Goal: Task Accomplishment & Management: Use online tool/utility

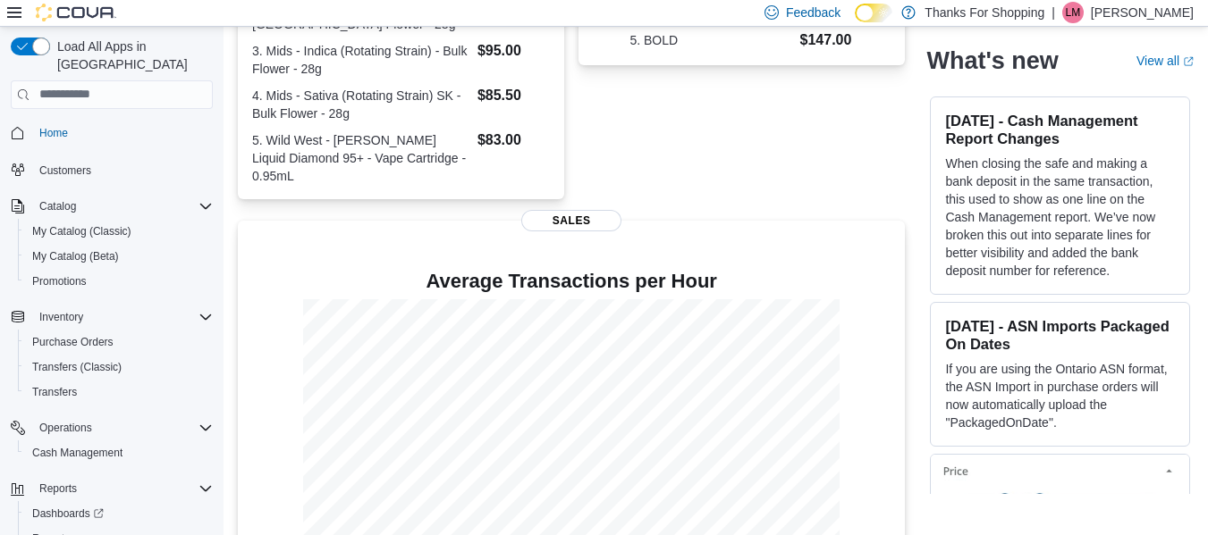
scroll to position [563, 0]
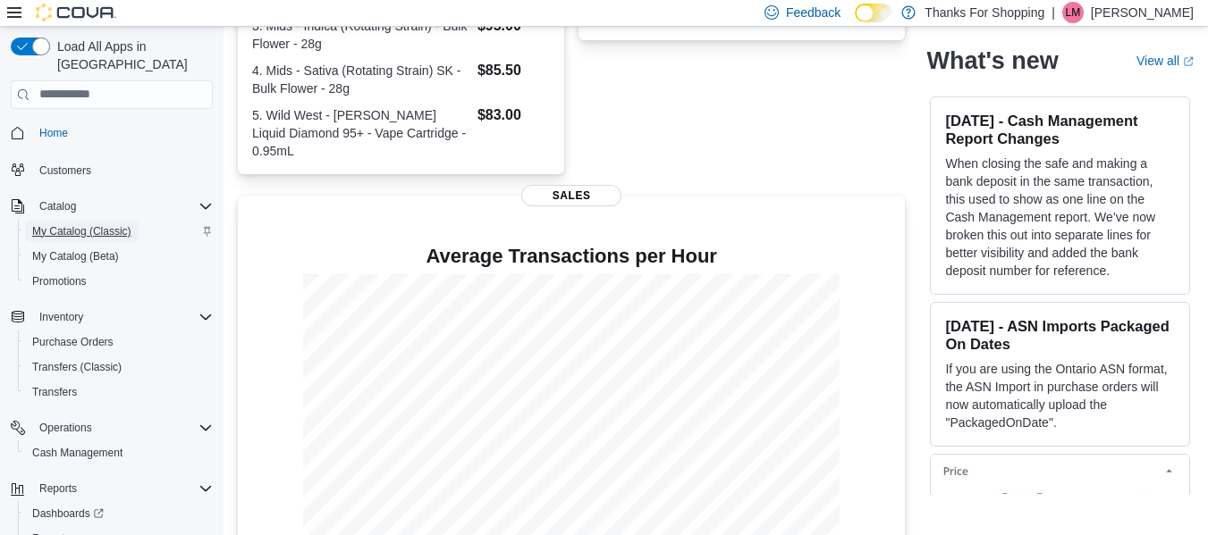
click at [87, 224] on span "My Catalog (Classic)" at bounding box center [81, 231] width 99 height 14
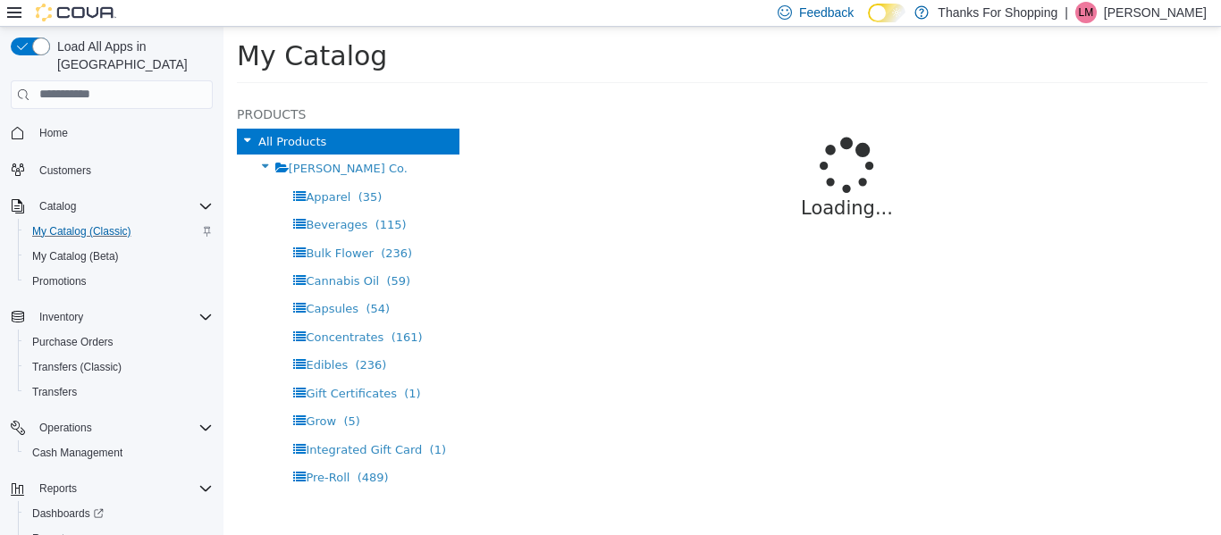
select select "**********"
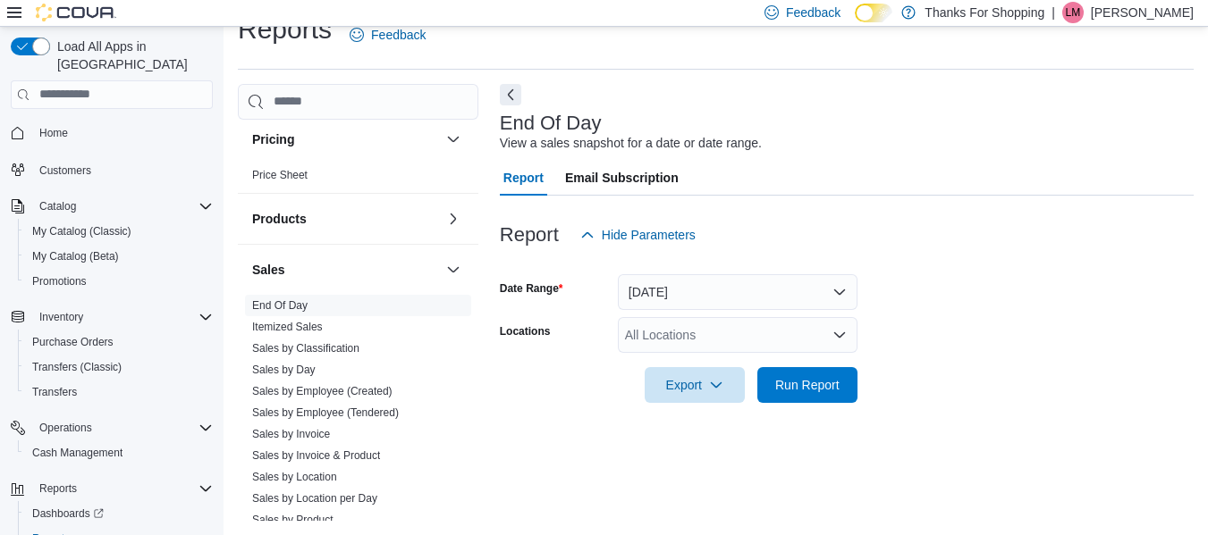
scroll to position [810, 0]
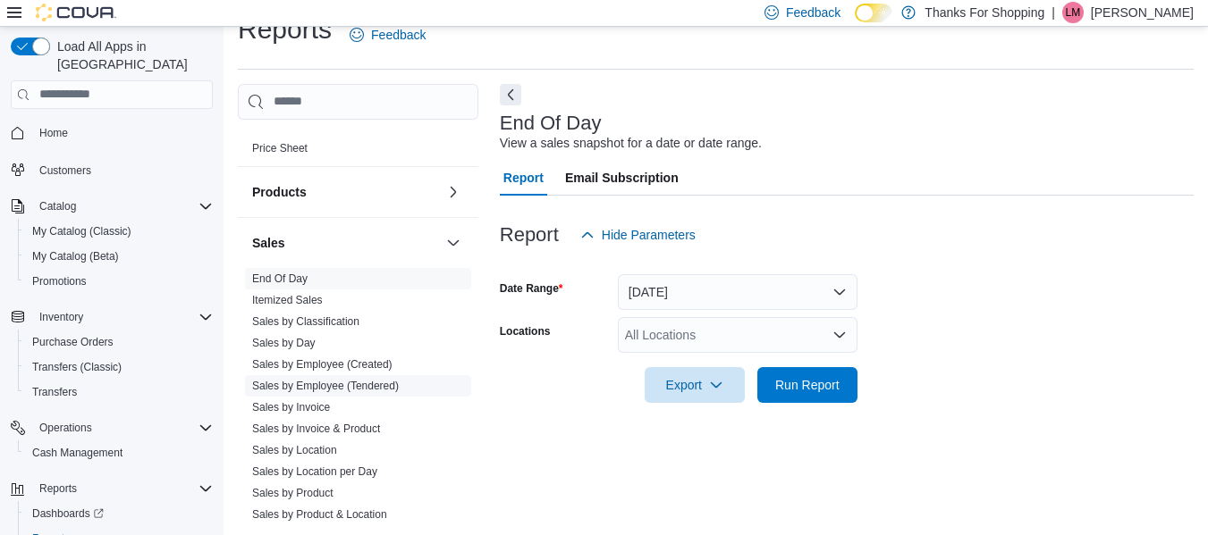
click at [366, 392] on link "Sales by Employee (Tendered)" at bounding box center [325, 386] width 147 height 13
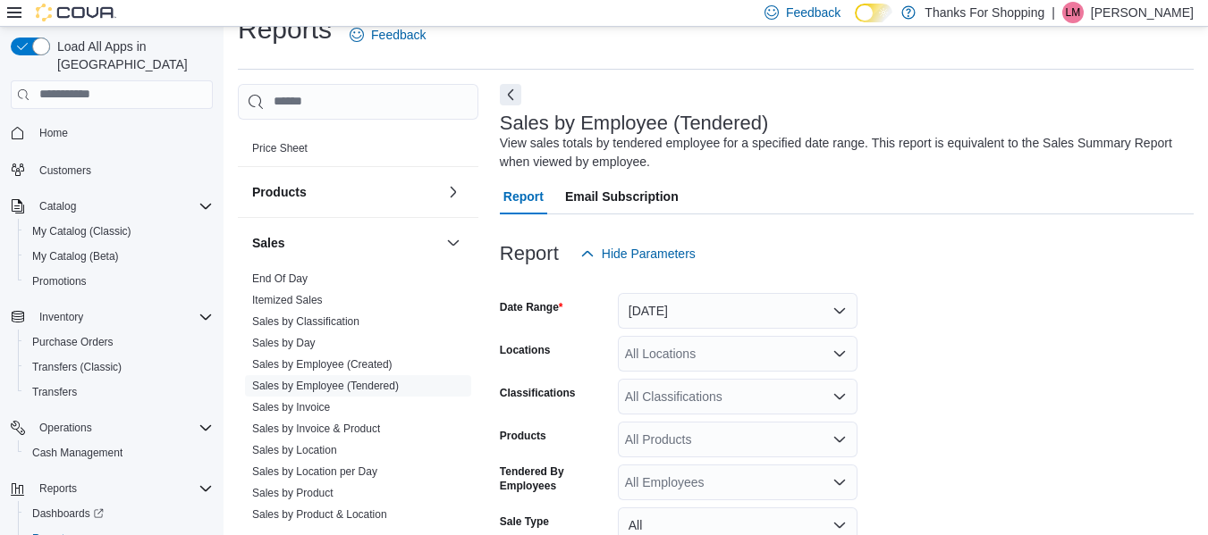
scroll to position [60, 0]
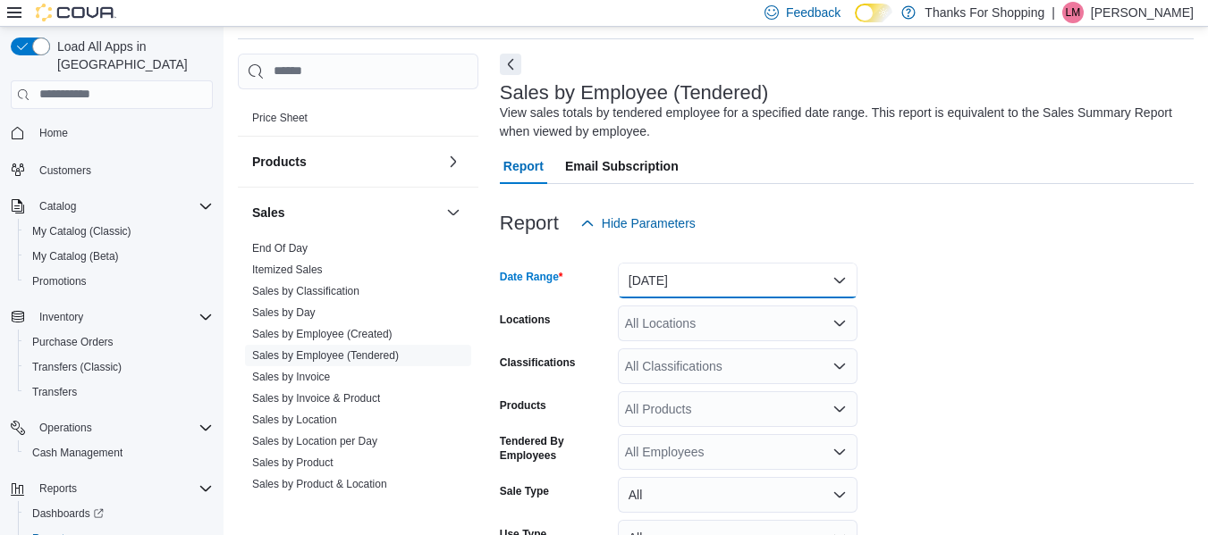
click at [663, 285] on button "Yesterday" at bounding box center [738, 281] width 240 height 36
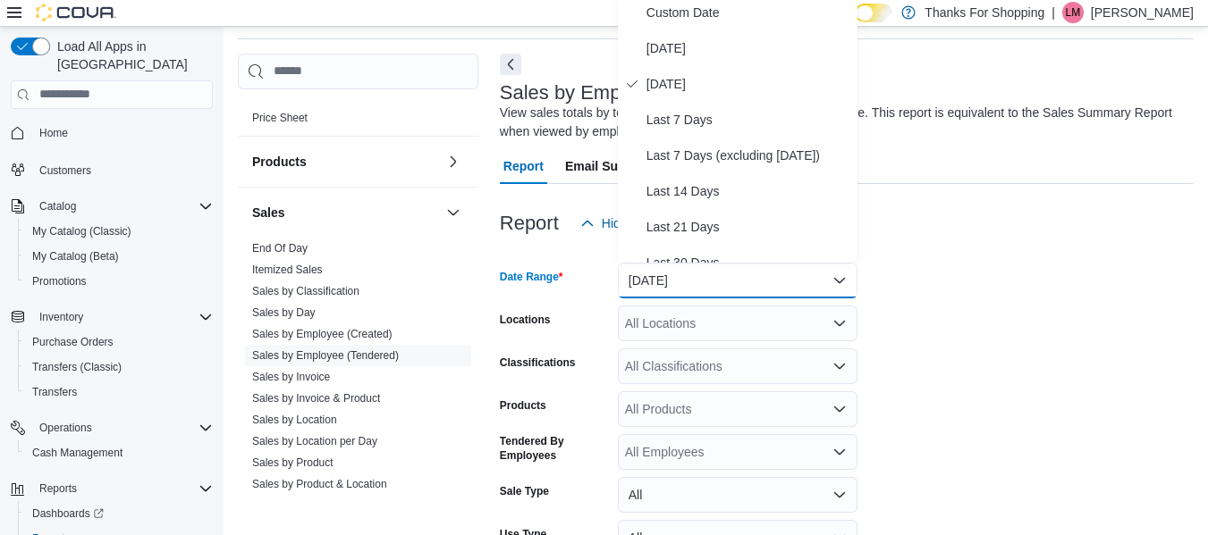
scroll to position [55, 0]
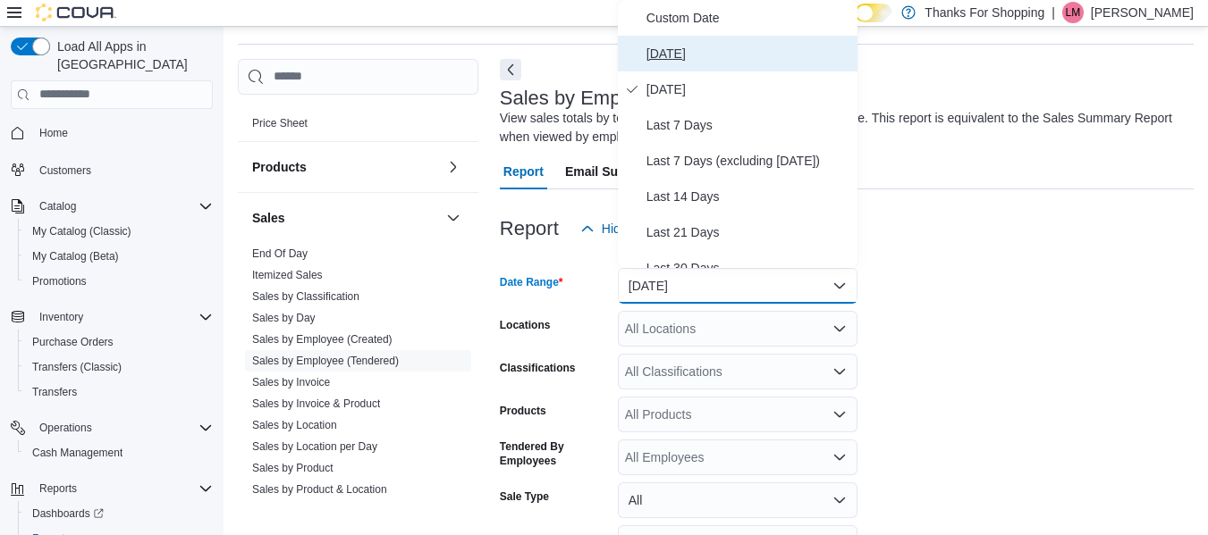
click at [658, 66] on button "Today" at bounding box center [738, 54] width 240 height 36
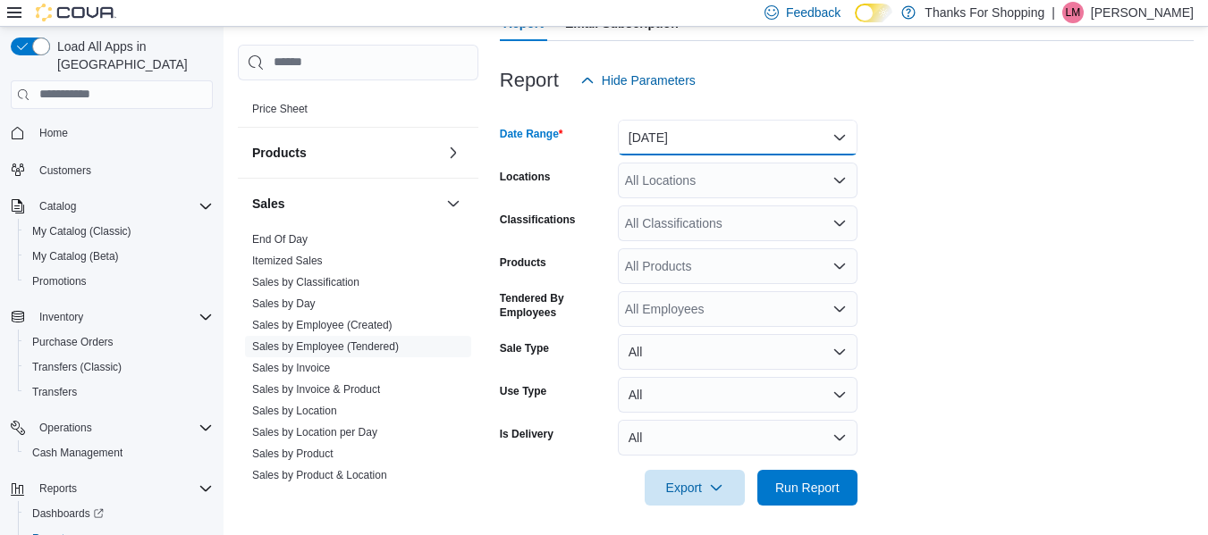
scroll to position [204, 0]
click at [750, 175] on div "All Locations" at bounding box center [738, 180] width 240 height 36
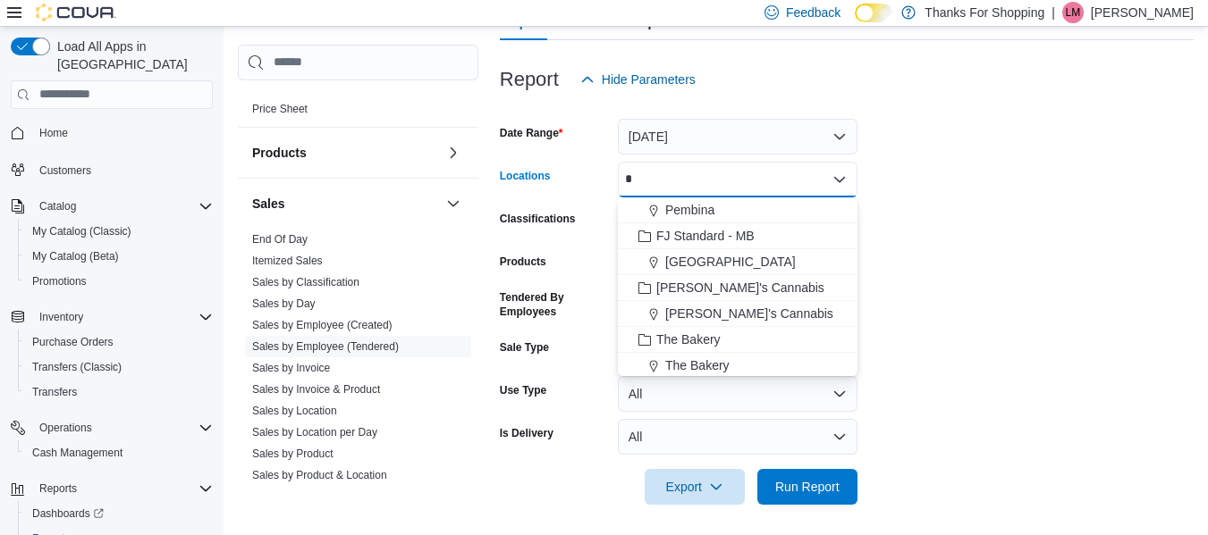
type input "*"
click at [1039, 194] on form "Date Range Today Locations * Combo box. Selected. b. Selected. Combo box input.…" at bounding box center [847, 301] width 694 height 408
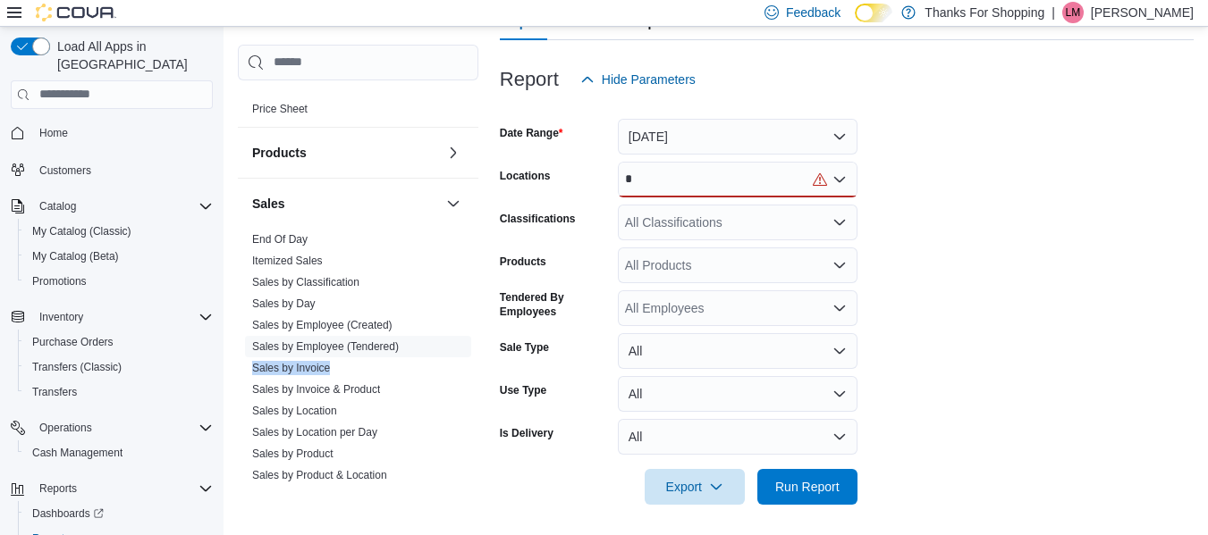
drag, startPoint x: 460, startPoint y: 354, endPoint x: 471, endPoint y: 360, distance: 13.2
click at [471, 360] on div "Cash Management Cash Management Cash Out Details Customer Customer Queue Discou…" at bounding box center [358, 280] width 240 height 401
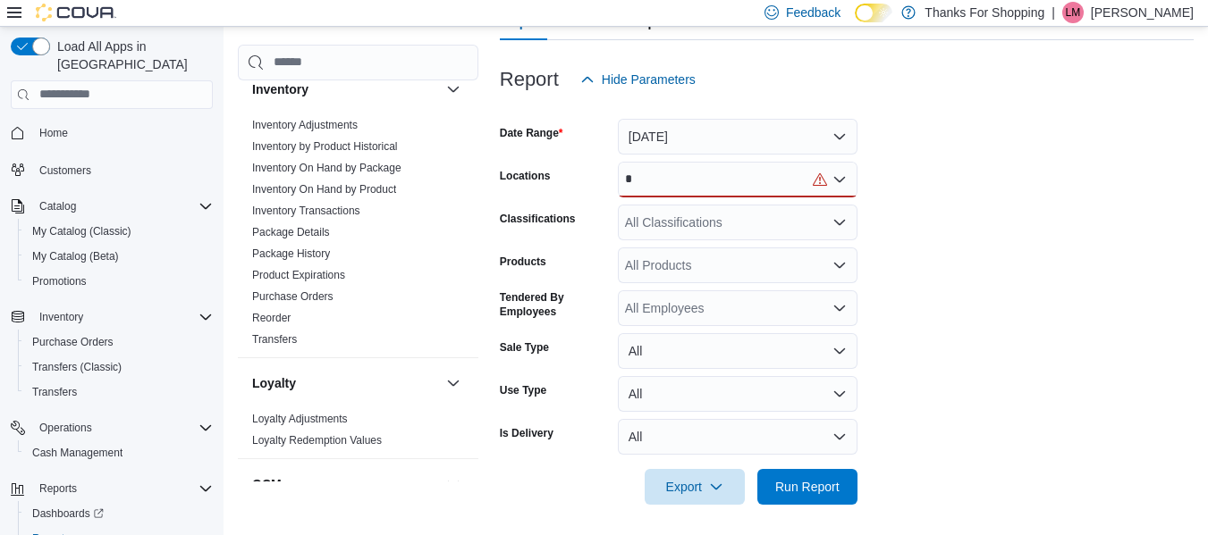
scroll to position [312, 0]
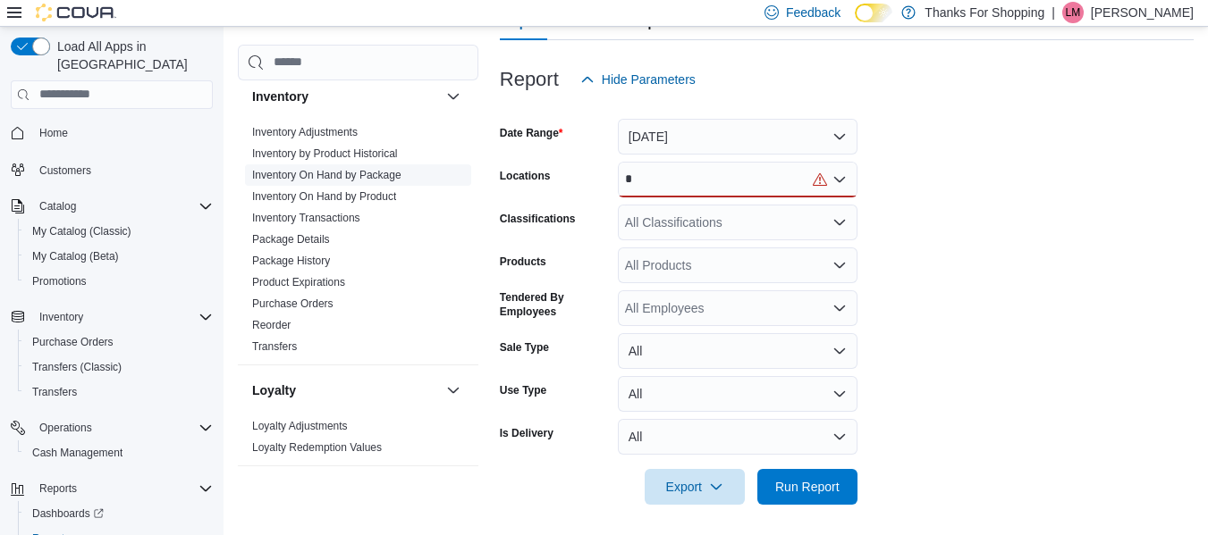
click at [325, 169] on link "Inventory On Hand by Package" at bounding box center [326, 175] width 149 height 13
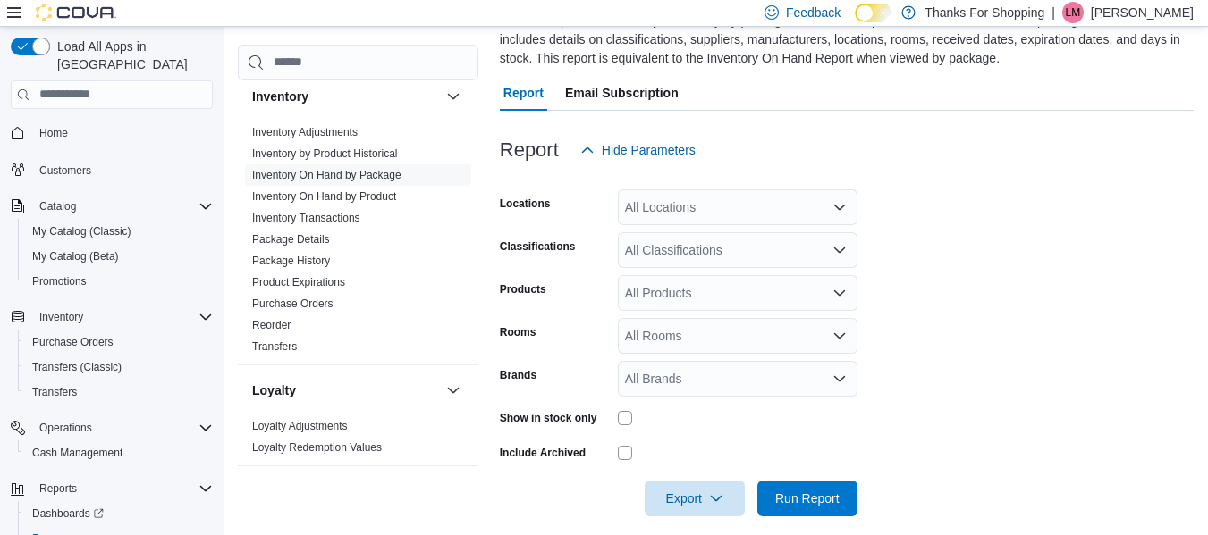
scroll to position [79, 0]
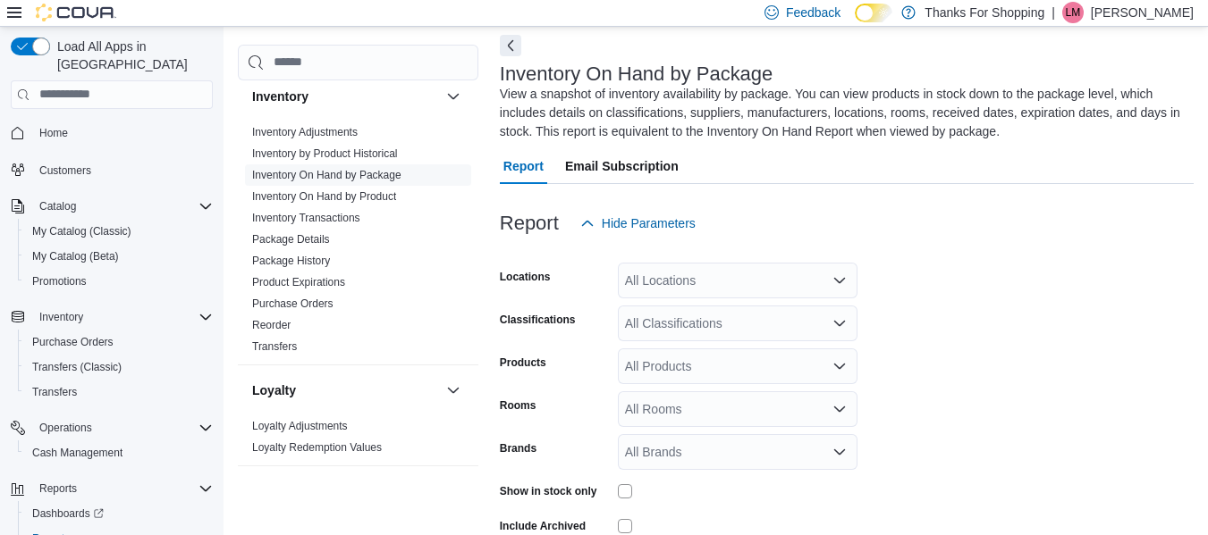
click at [768, 273] on div "All Locations" at bounding box center [738, 281] width 240 height 36
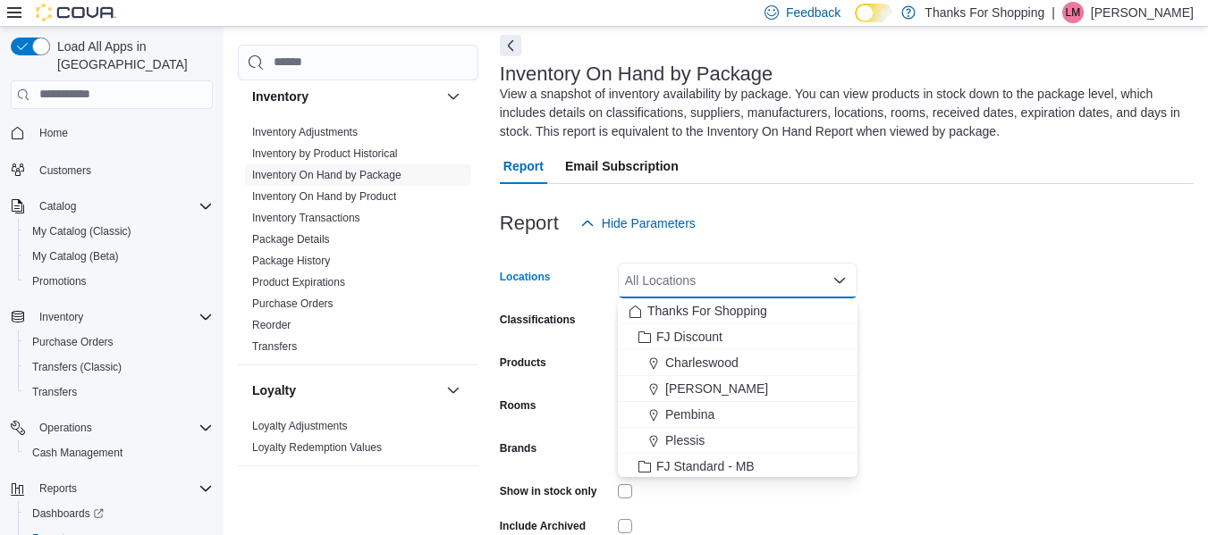
type input "*"
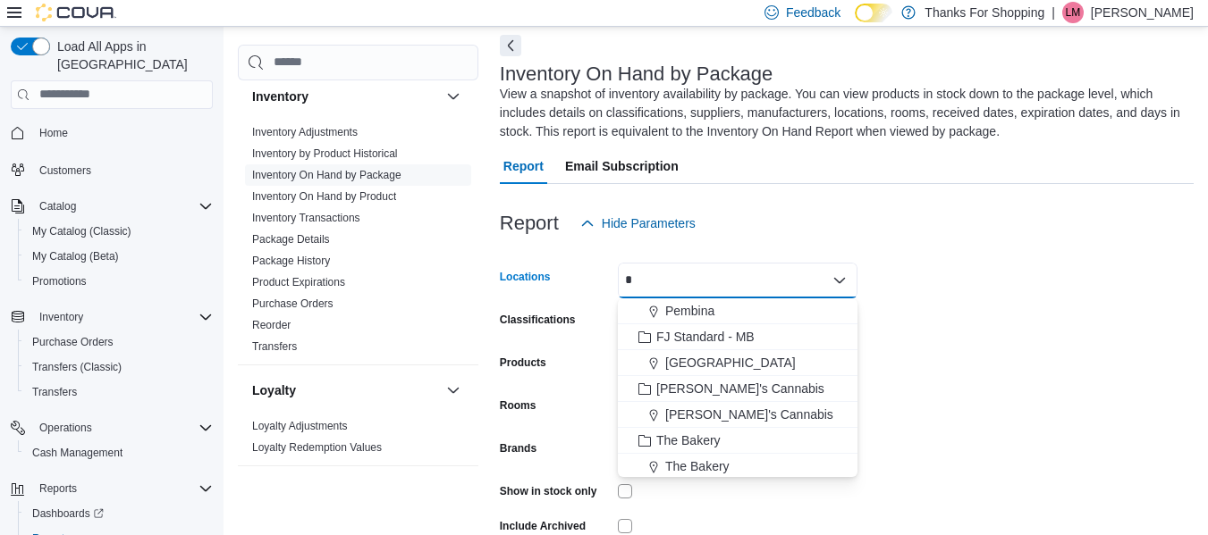
scroll to position [28, 0]
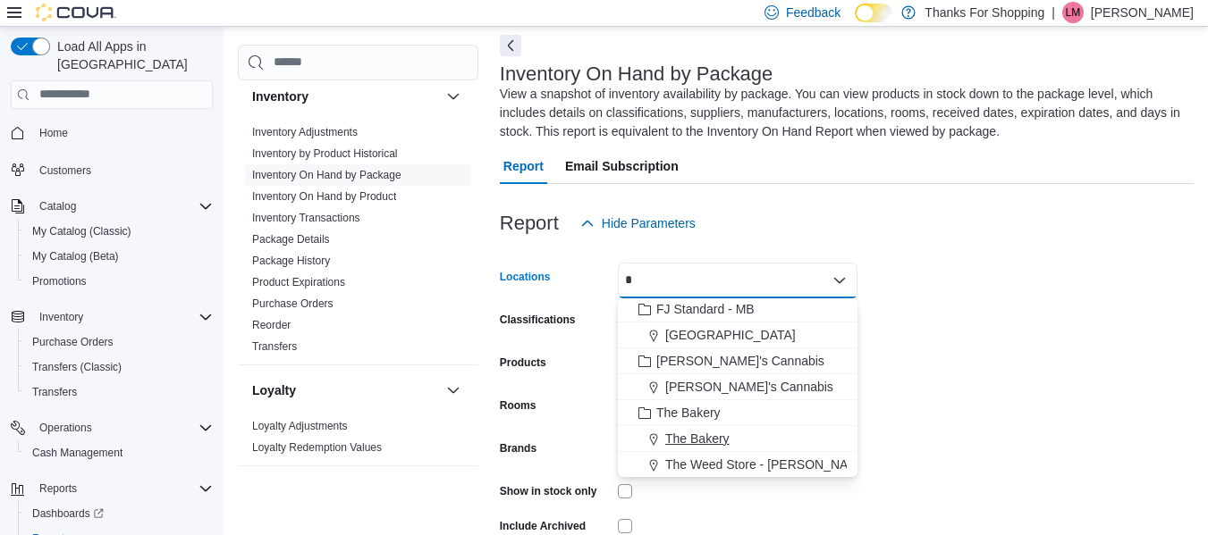
type input "*"
click at [736, 438] on div "The Bakery" at bounding box center [737, 439] width 218 height 18
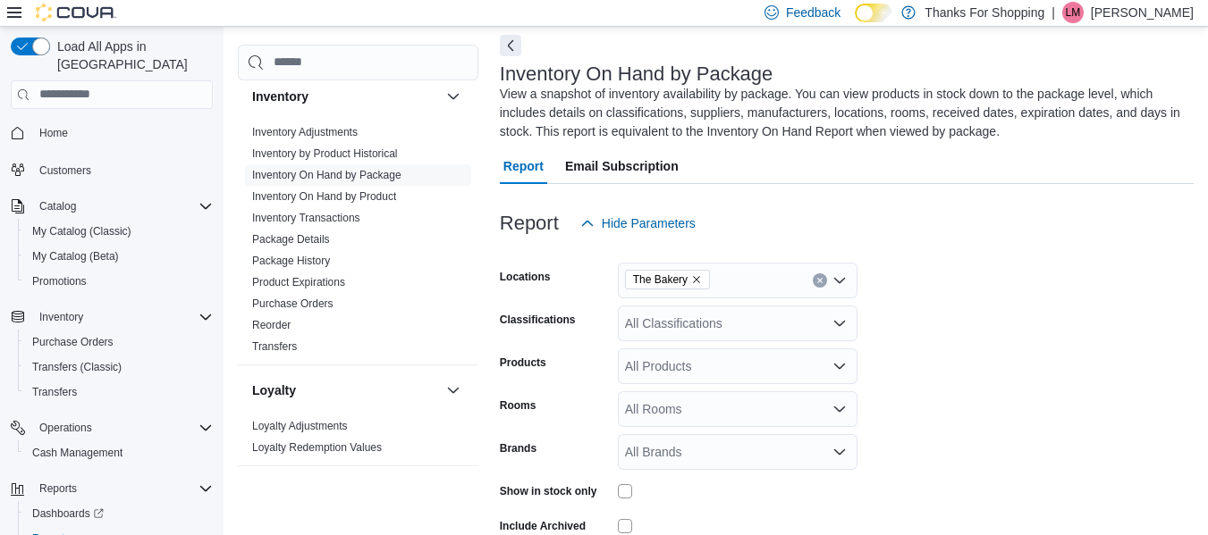
click at [1007, 392] on form "Locations The Bakery Classifications All Classifications Products All Products …" at bounding box center [847, 415] width 694 height 349
click at [776, 344] on form "Locations The Bakery Classifications All Classifications Products All Products …" at bounding box center [847, 415] width 694 height 349
click at [767, 338] on div "All Classifications" at bounding box center [738, 324] width 240 height 36
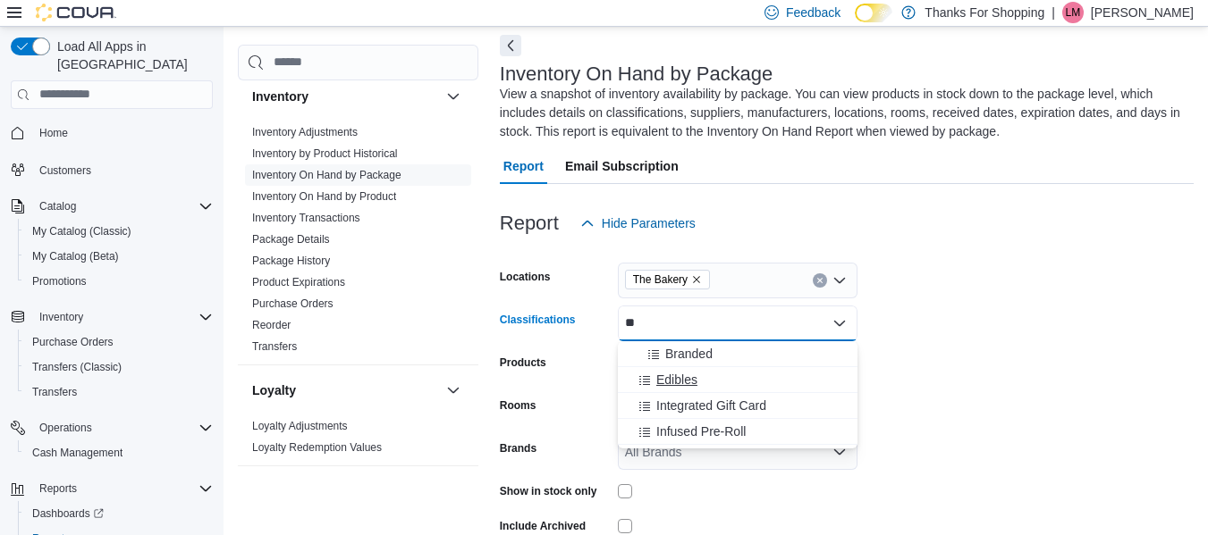
type input "**"
click at [695, 384] on span "Edibles" at bounding box center [676, 380] width 41 height 18
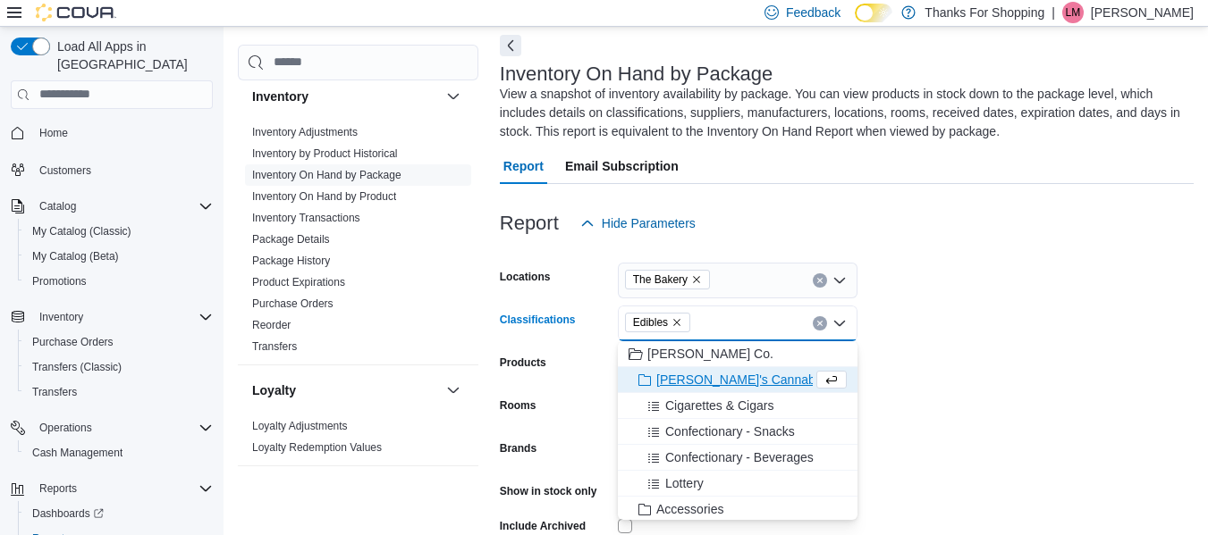
click at [991, 391] on form "Locations The Bakery Classifications Edibles Combo box. Selected. Edibles. Pres…" at bounding box center [847, 415] width 694 height 349
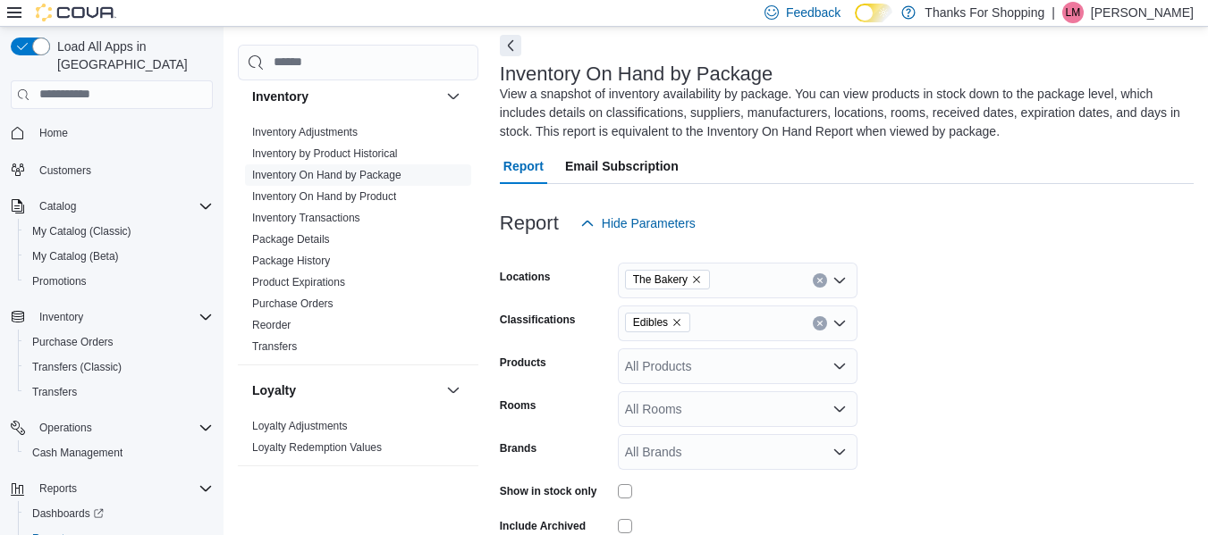
click at [737, 329] on div "Edibles" at bounding box center [738, 324] width 240 height 36
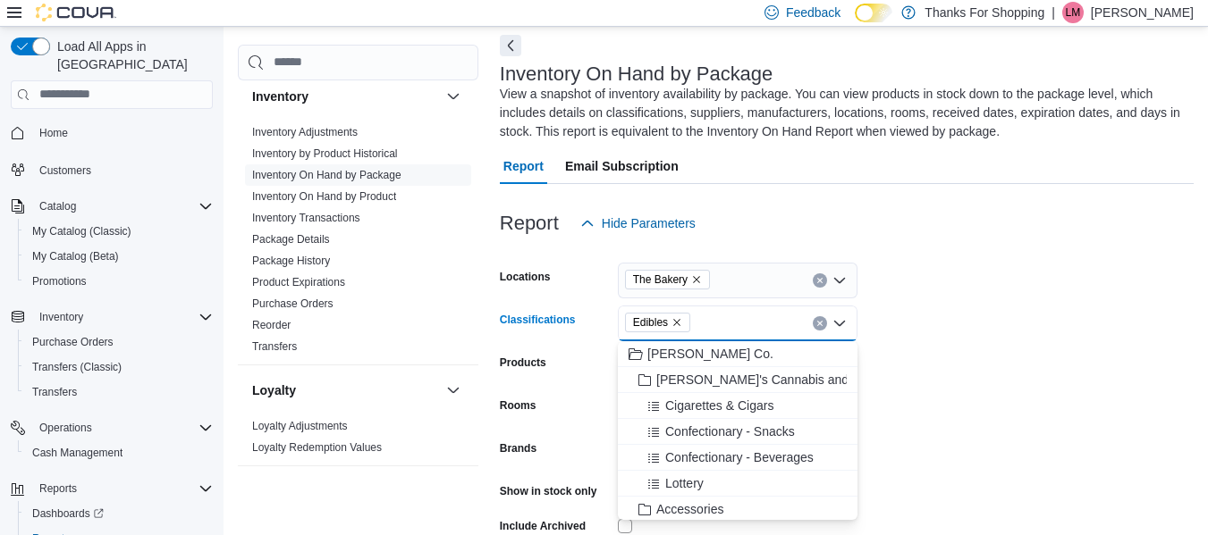
type input "*"
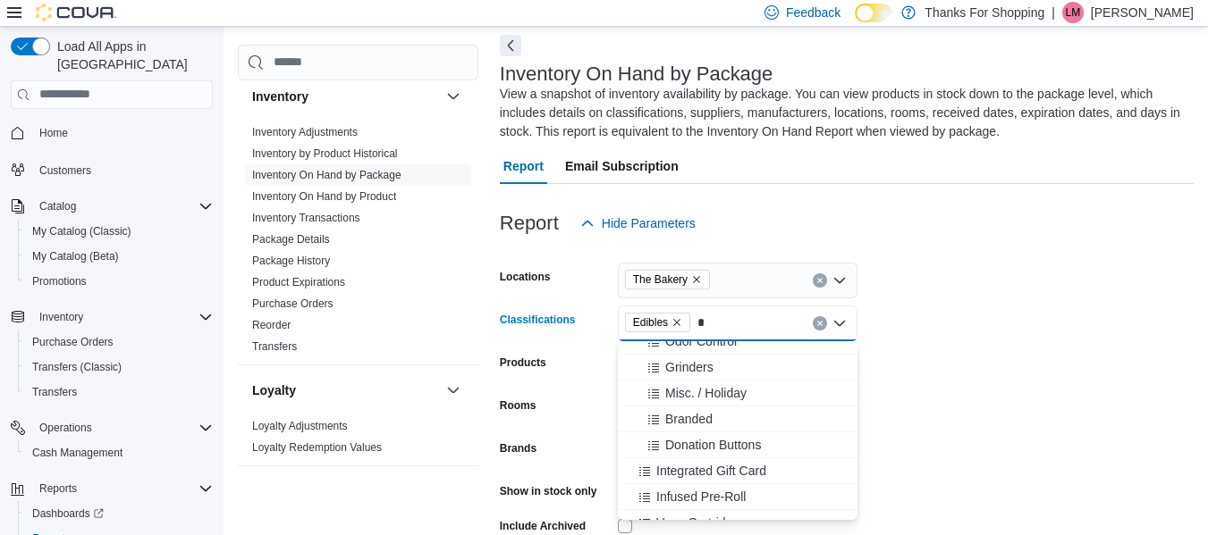
scroll to position [0, 0]
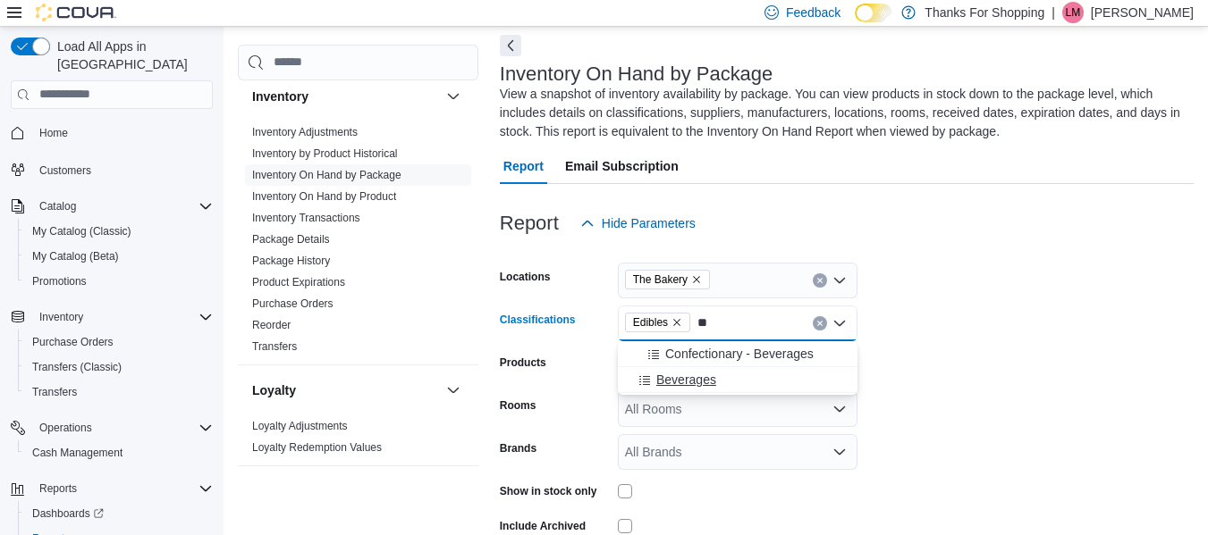
type input "**"
click at [727, 375] on div "Beverages" at bounding box center [737, 380] width 218 height 18
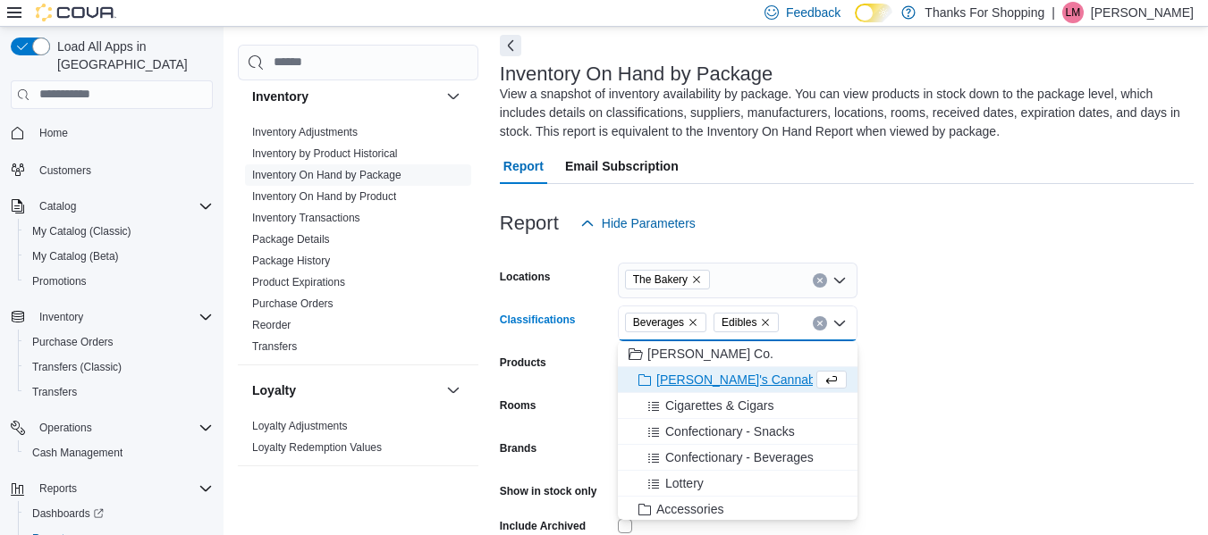
click at [953, 358] on form "Locations The Bakery Classifications Beverages Edibles Combo box. Selected. Bev…" at bounding box center [847, 415] width 694 height 349
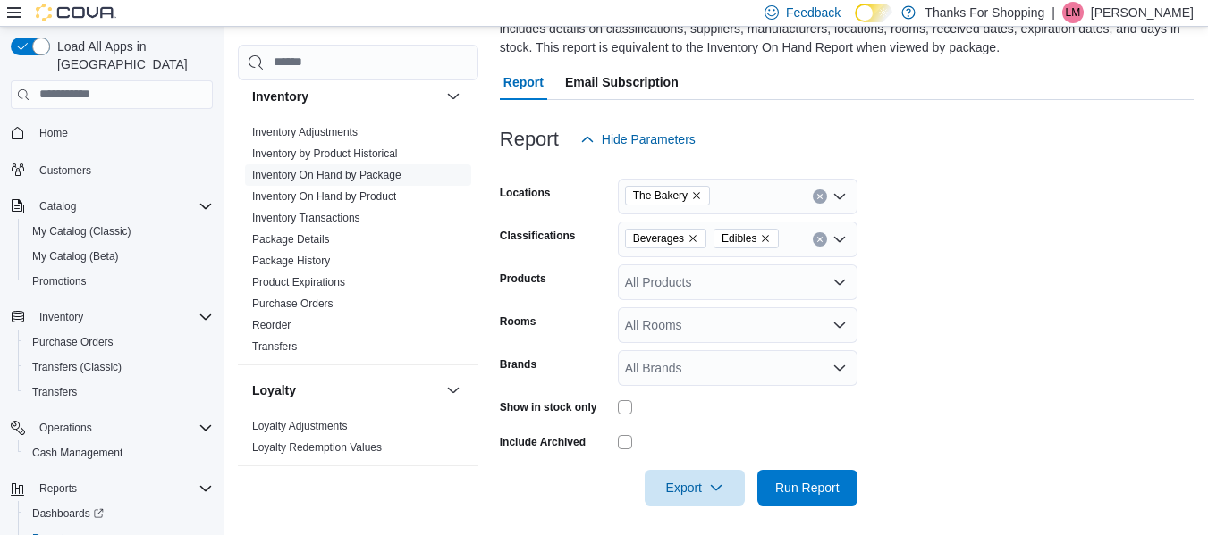
scroll to position [169, 0]
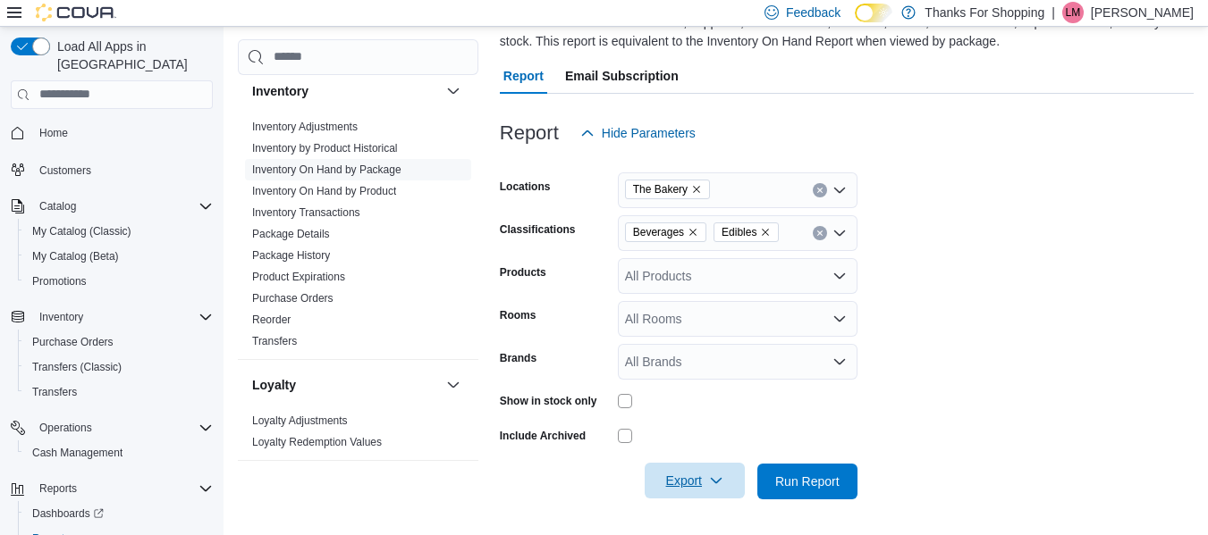
click at [715, 492] on span "Export" at bounding box center [694, 481] width 79 height 36
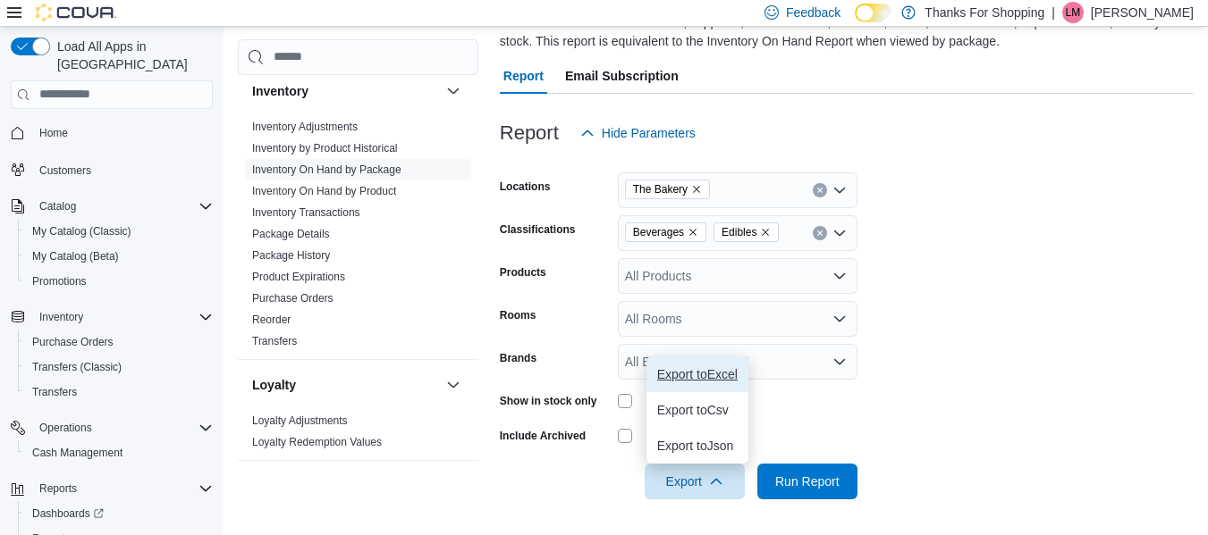
click at [685, 375] on span "Export to Excel" at bounding box center [697, 374] width 80 height 14
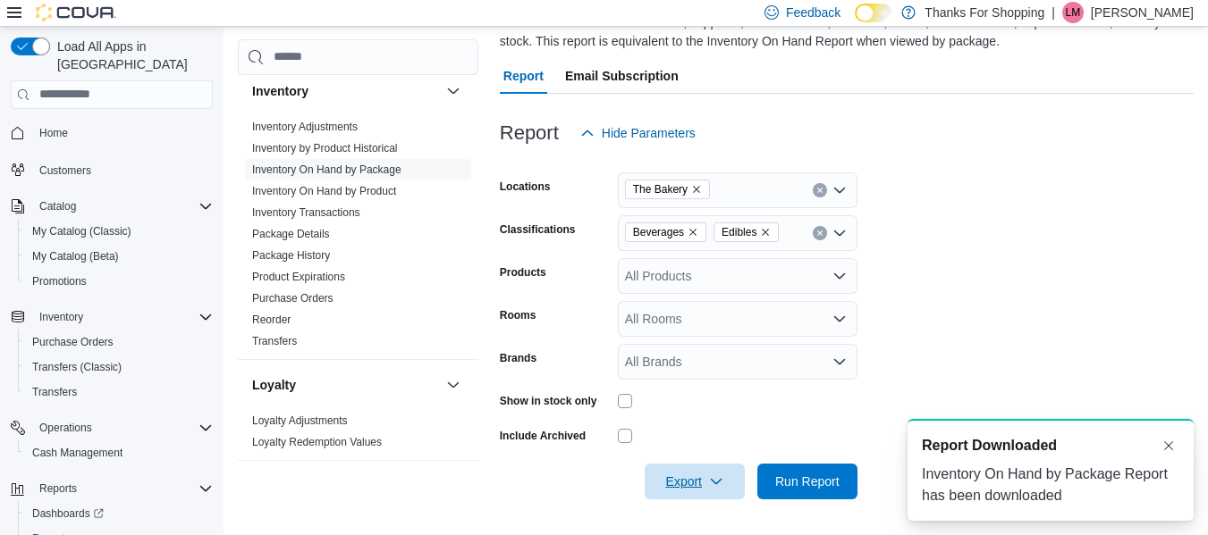
scroll to position [0, 0]
click at [696, 478] on form "Locations The Bakery Classifications Beverages Edibles Products All Products Ro…" at bounding box center [847, 325] width 694 height 349
click at [696, 478] on span "Export" at bounding box center [694, 481] width 79 height 36
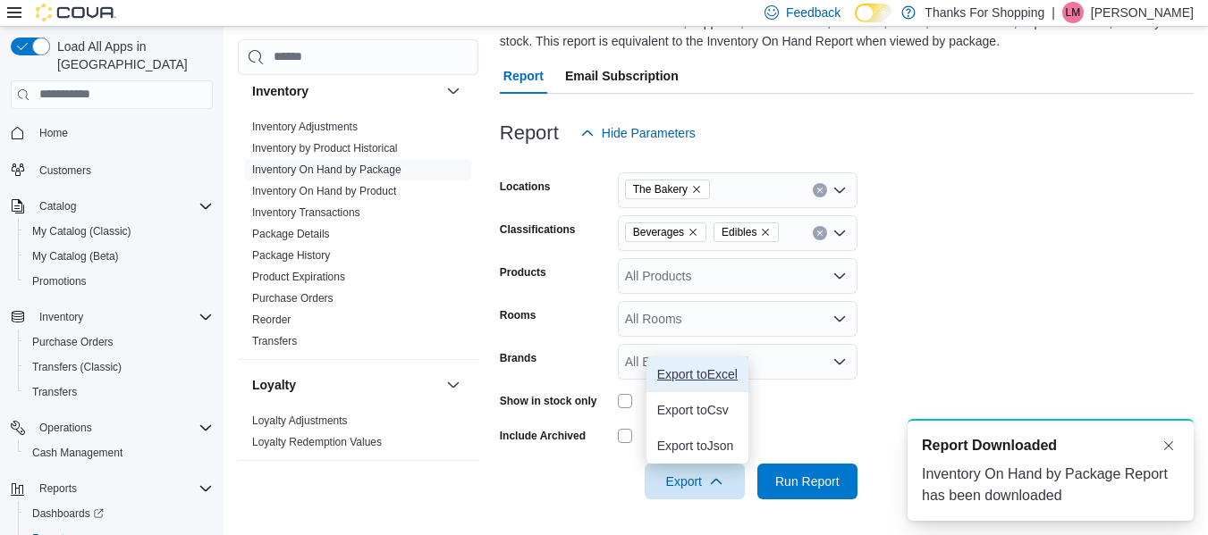
click at [713, 384] on button "Export to Excel" at bounding box center [697, 375] width 102 height 36
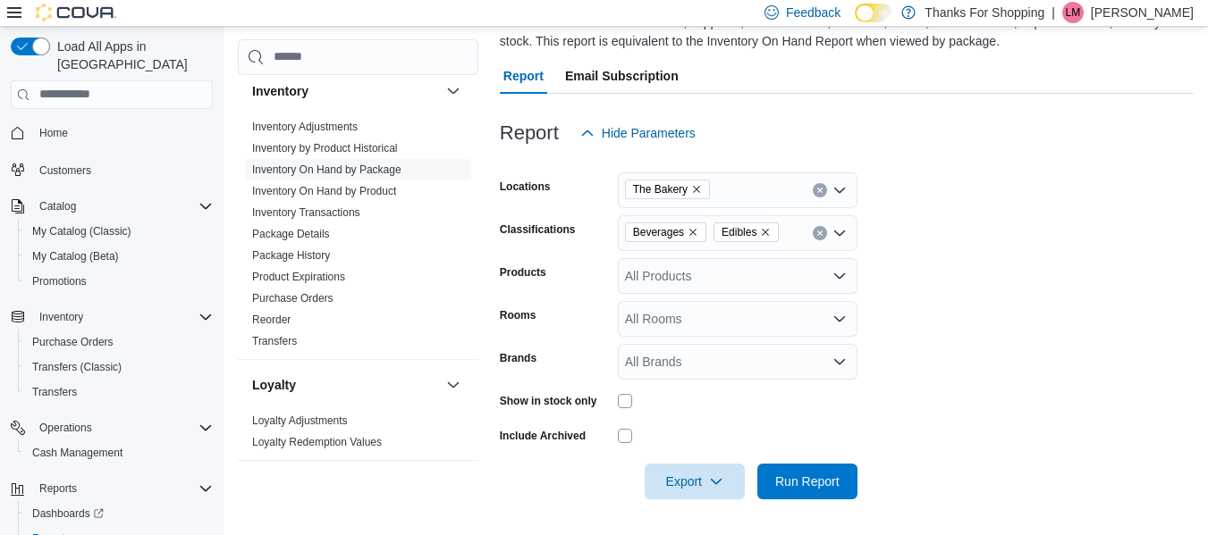
click at [765, 234] on icon "Remove Edibles from selection in this group" at bounding box center [766, 232] width 7 height 7
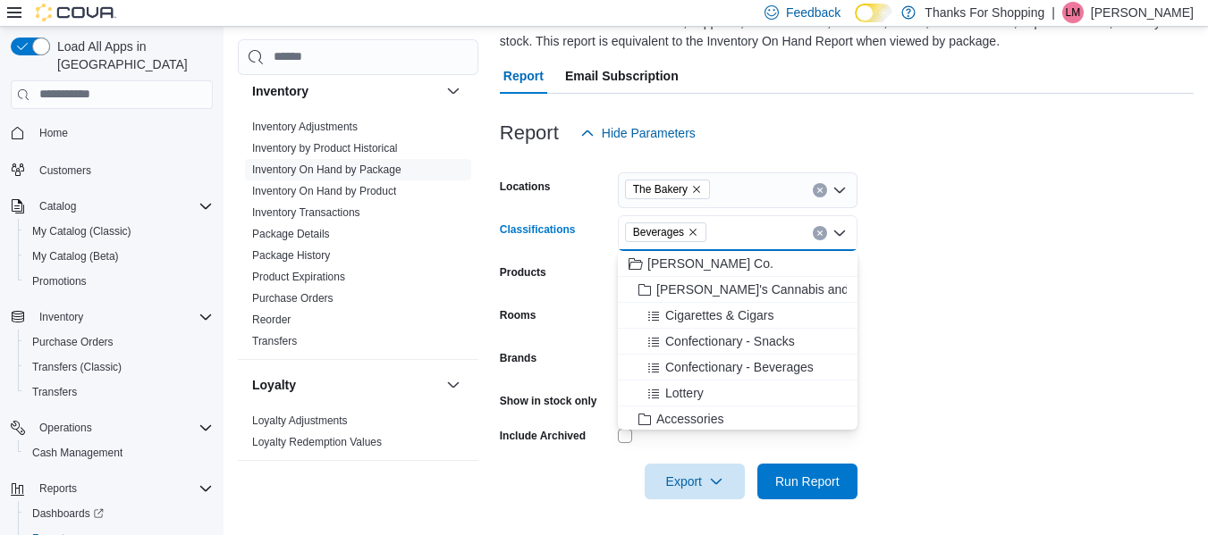
click at [696, 229] on icon "Remove Beverages from selection in this group" at bounding box center [692, 232] width 11 height 11
click at [696, 229] on div "All Classifications Combo box. Selected. Combo box input. All Classifications. …" at bounding box center [738, 233] width 240 height 36
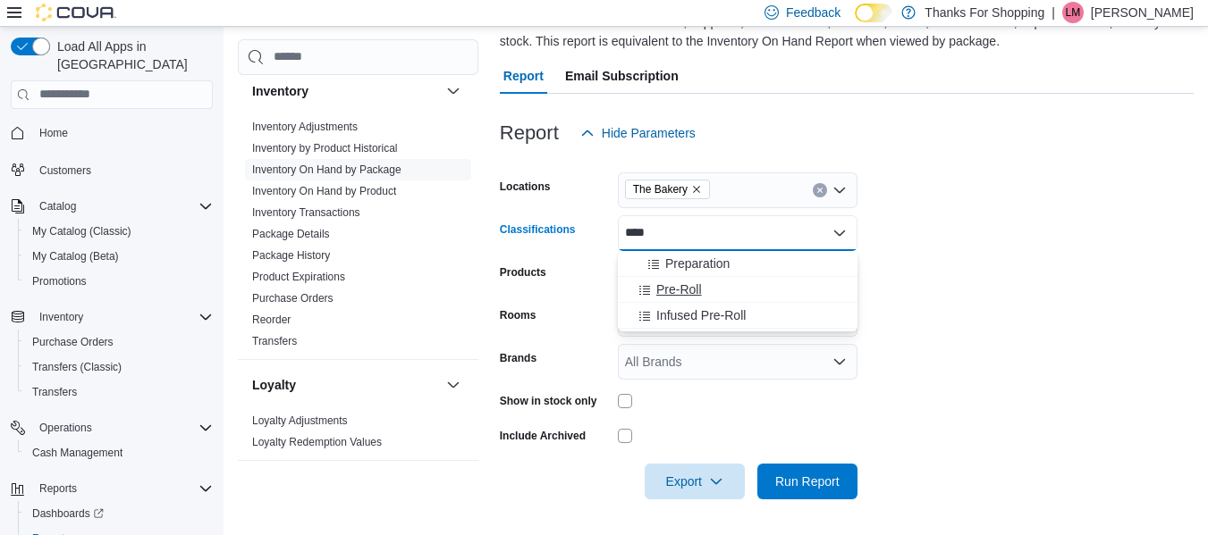
type input "***"
click at [678, 286] on span "Pre-Roll" at bounding box center [679, 290] width 46 height 18
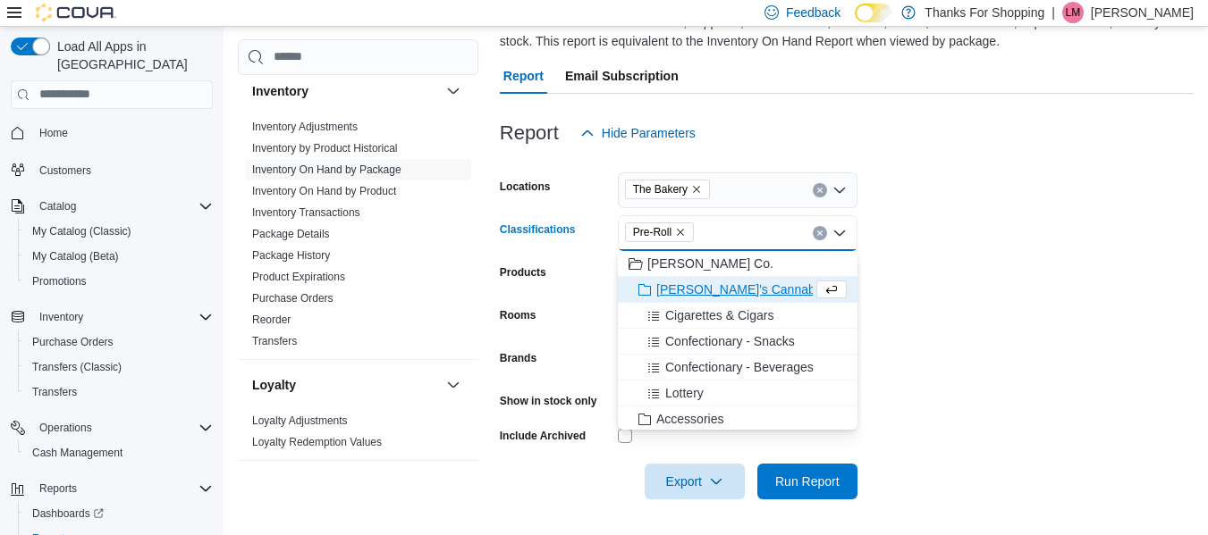
click at [713, 239] on div "Pre-Roll Combo box. Selected. Pre-Roll. Press Backspace to delete Pre-Roll. Com…" at bounding box center [738, 233] width 240 height 36
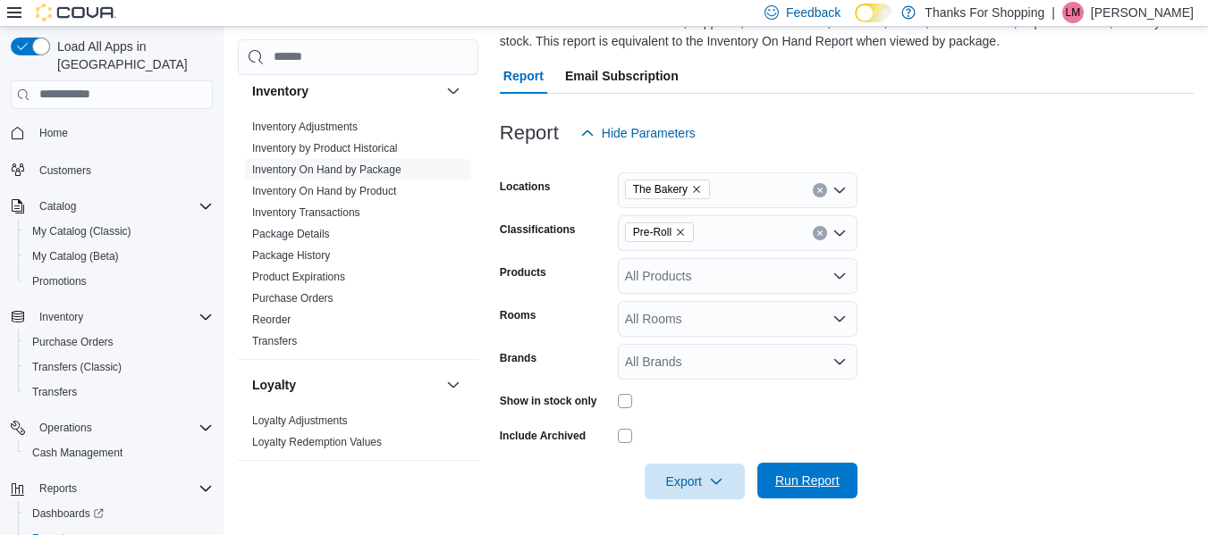
click at [805, 485] on span "Run Report" at bounding box center [807, 481] width 64 height 18
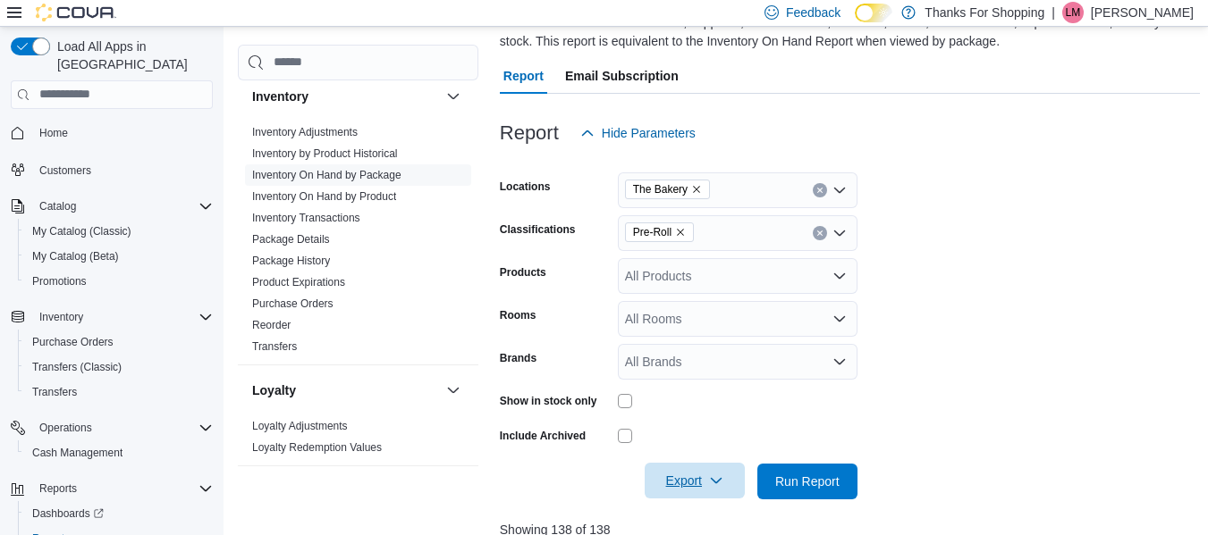
click at [707, 471] on span "Export" at bounding box center [694, 481] width 79 height 36
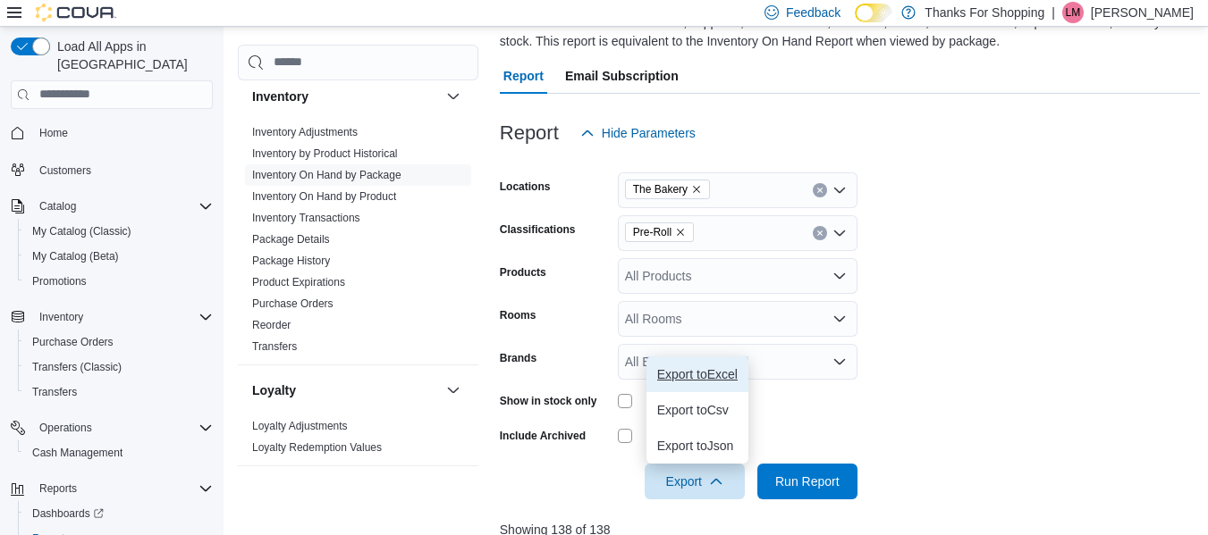
click at [667, 366] on button "Export to Excel" at bounding box center [697, 375] width 102 height 36
